Goal: Task Accomplishment & Management: Manage account settings

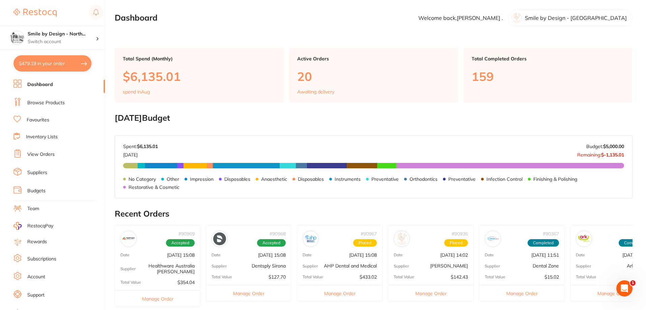
click at [45, 155] on link "View Orders" at bounding box center [40, 154] width 27 height 7
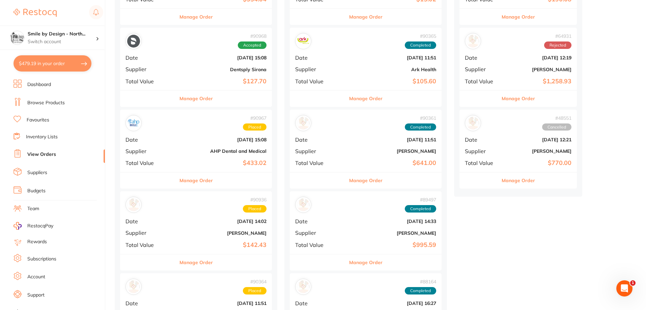
scroll to position [236, 0]
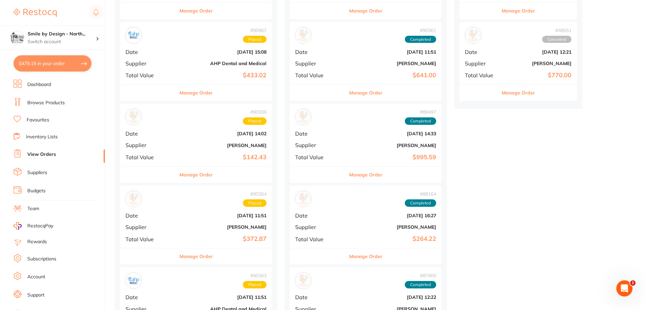
click at [198, 136] on b "[DATE] 14:02" at bounding box center [221, 133] width 90 height 5
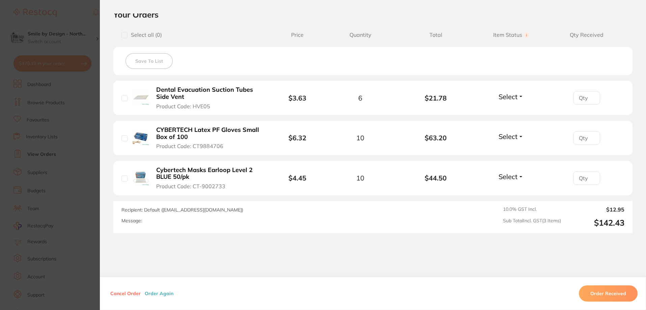
scroll to position [180, 0]
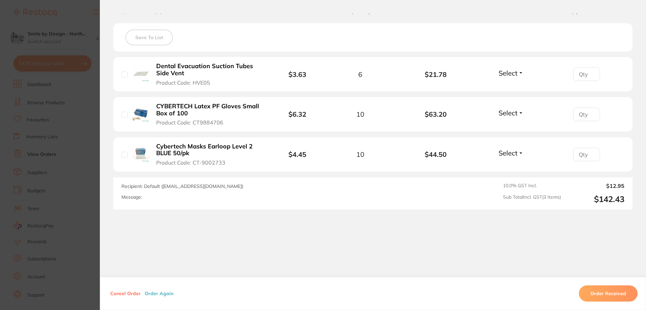
click at [617, 291] on button "Order Received" at bounding box center [608, 293] width 59 height 16
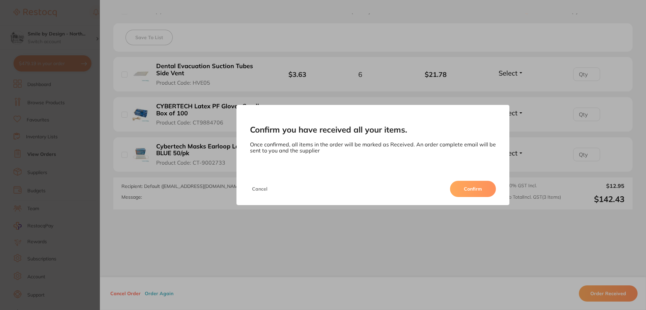
click at [474, 189] on button "Confirm" at bounding box center [473, 189] width 46 height 16
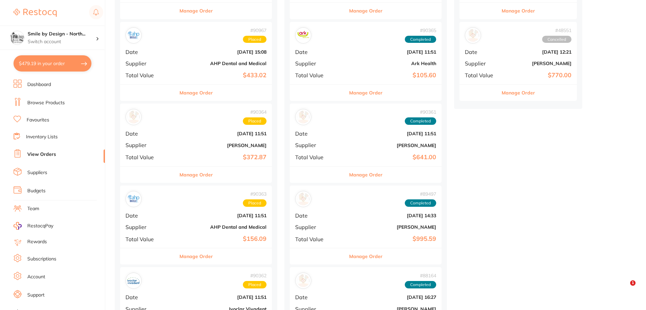
click at [189, 159] on b "$372.87" at bounding box center [221, 157] width 90 height 7
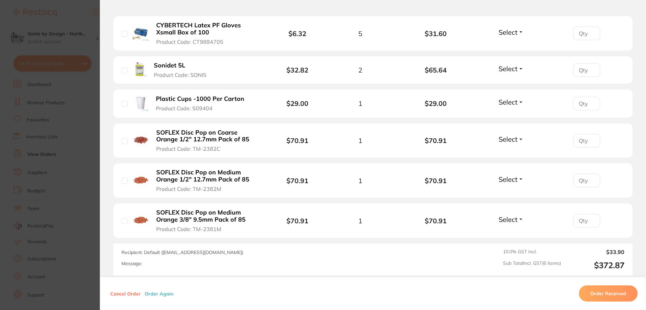
scroll to position [270, 0]
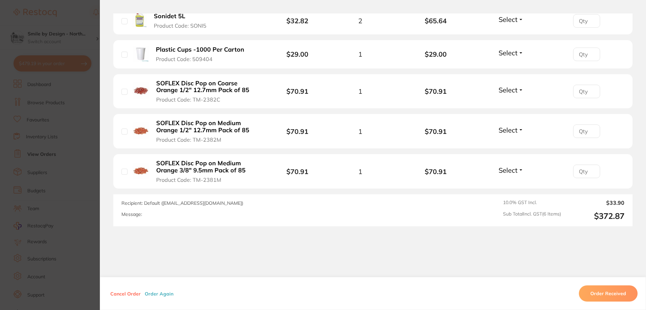
click at [614, 293] on button "Order Received" at bounding box center [608, 293] width 59 height 16
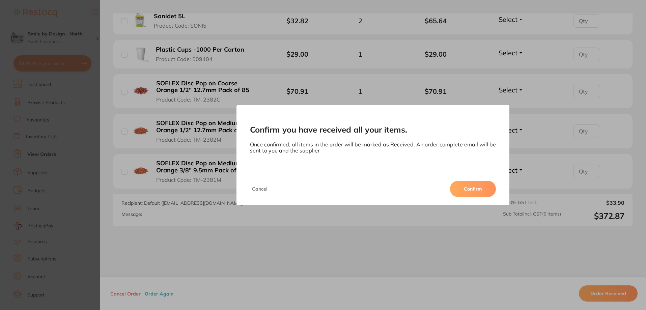
click at [481, 190] on button "Confirm" at bounding box center [473, 189] width 46 height 16
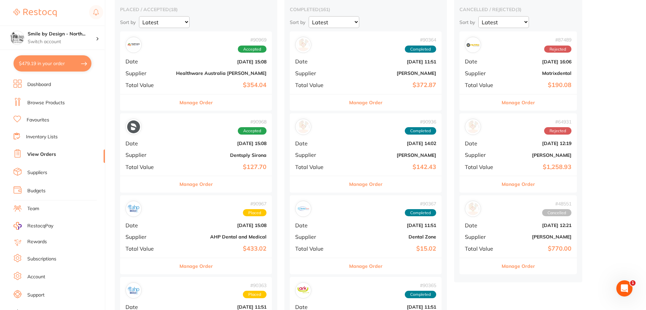
scroll to position [67, 0]
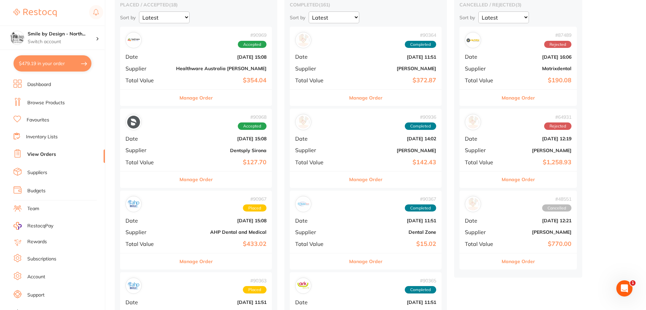
drag, startPoint x: 204, startPoint y: 230, endPoint x: 207, endPoint y: 231, distance: 3.8
click at [204, 229] on b "AHP Dental and Medical" at bounding box center [221, 231] width 90 height 5
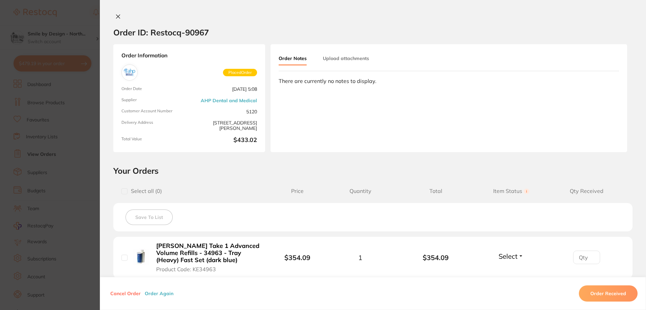
click at [116, 18] on icon at bounding box center [117, 16] width 5 height 5
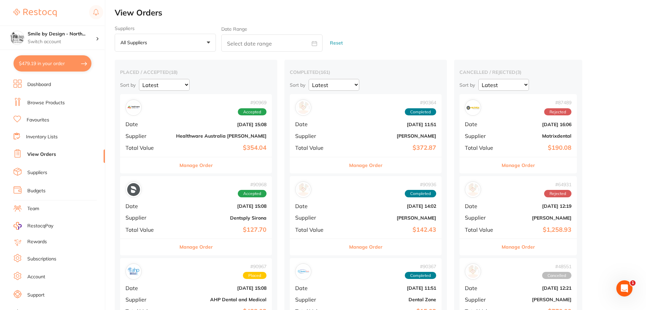
click at [195, 134] on b "Healthware Australia [PERSON_NAME]" at bounding box center [221, 135] width 90 height 5
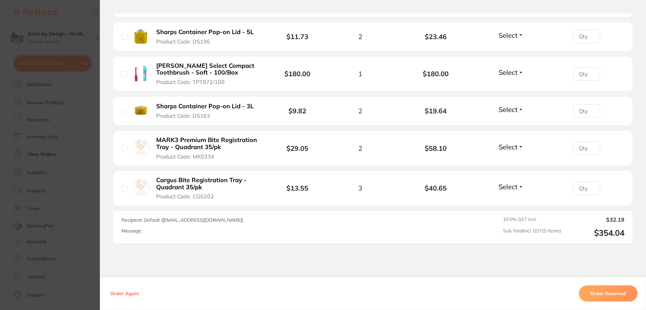
scroll to position [236, 0]
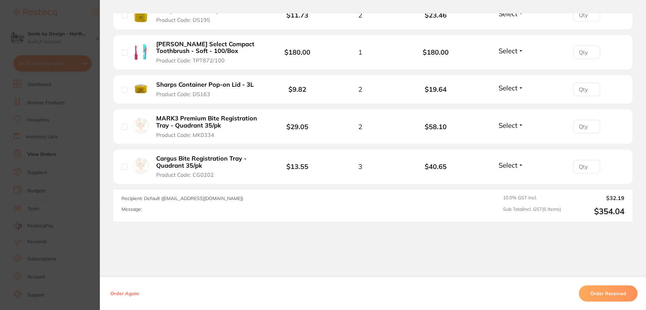
click at [594, 290] on button "Order Received" at bounding box center [608, 293] width 59 height 16
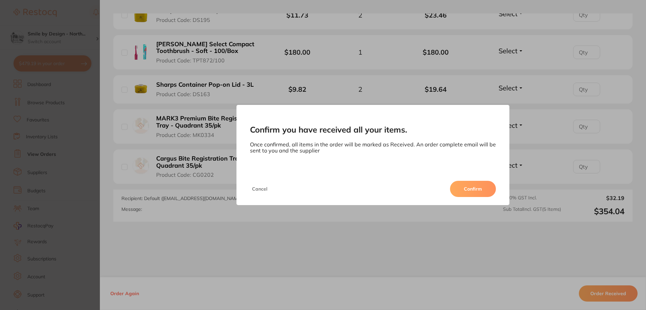
click at [486, 193] on button "Confirm" at bounding box center [473, 189] width 46 height 16
